Goal: Transaction & Acquisition: Subscribe to service/newsletter

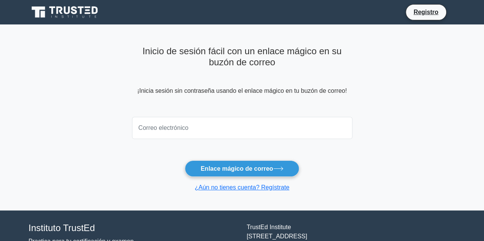
click at [75, 11] on icon at bounding box center [74, 10] width 6 height 8
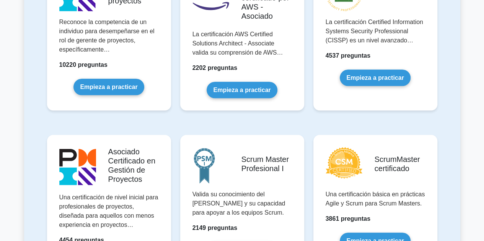
scroll to position [191, 0]
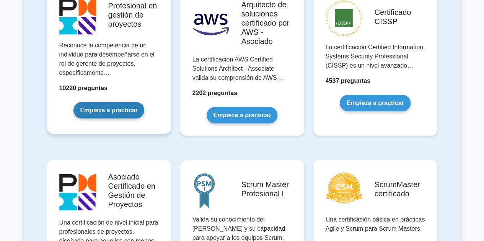
click at [109, 114] on link "Empieza a practicar" at bounding box center [108, 110] width 70 height 16
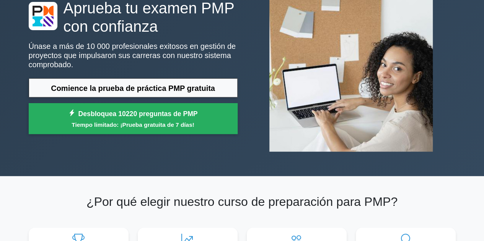
scroll to position [76, 0]
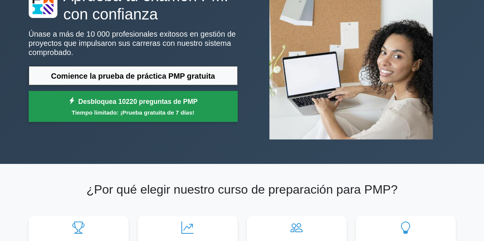
click at [178, 115] on font "Tiempo limitado: ¡Prueba gratuita de 7 días!" at bounding box center [133, 112] width 122 height 7
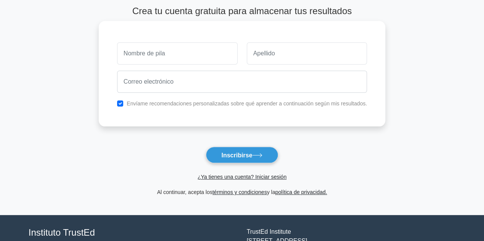
scroll to position [38, 0]
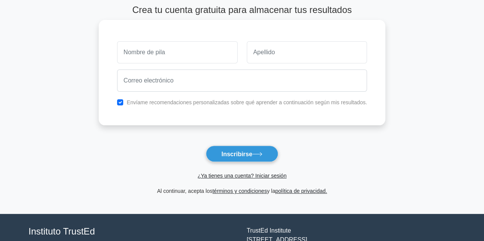
click at [207, 52] on input "text" at bounding box center [177, 52] width 120 height 22
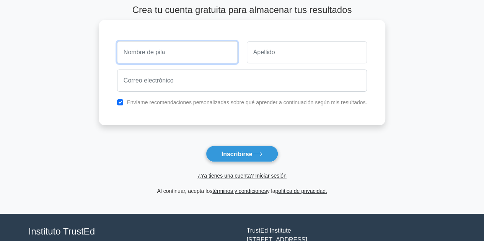
click at [207, 57] on input "text" at bounding box center [177, 52] width 120 height 22
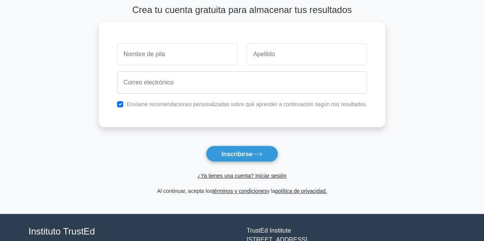
drag, startPoint x: 395, startPoint y: 0, endPoint x: 438, endPoint y: 61, distance: 75.1
click at [438, 61] on main "Crea tu cuenta gratuita para almacenar tus resultados Envíame recomendaciones p…" at bounding box center [242, 100] width 484 height 228
